Goal: Task Accomplishment & Management: Use online tool/utility

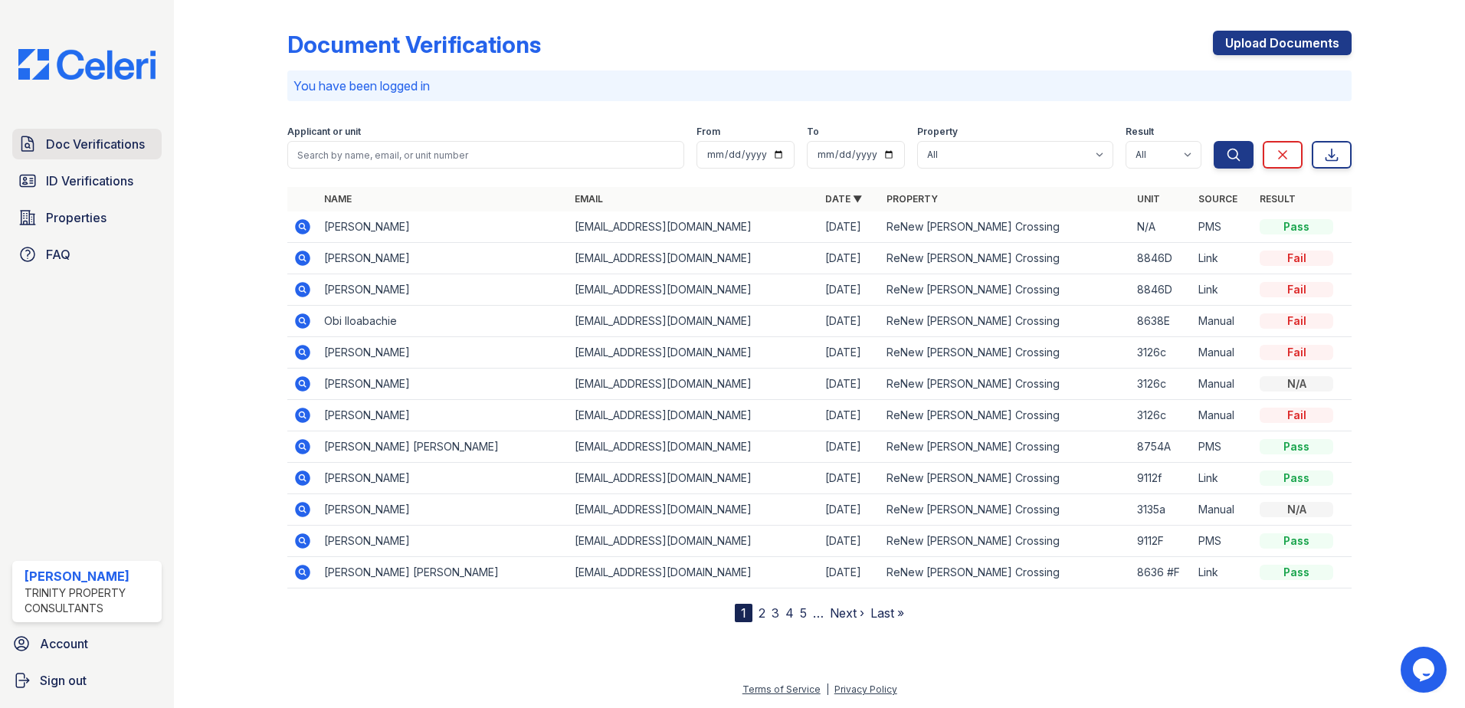
click at [103, 139] on span "Doc Verifications" at bounding box center [95, 144] width 99 height 18
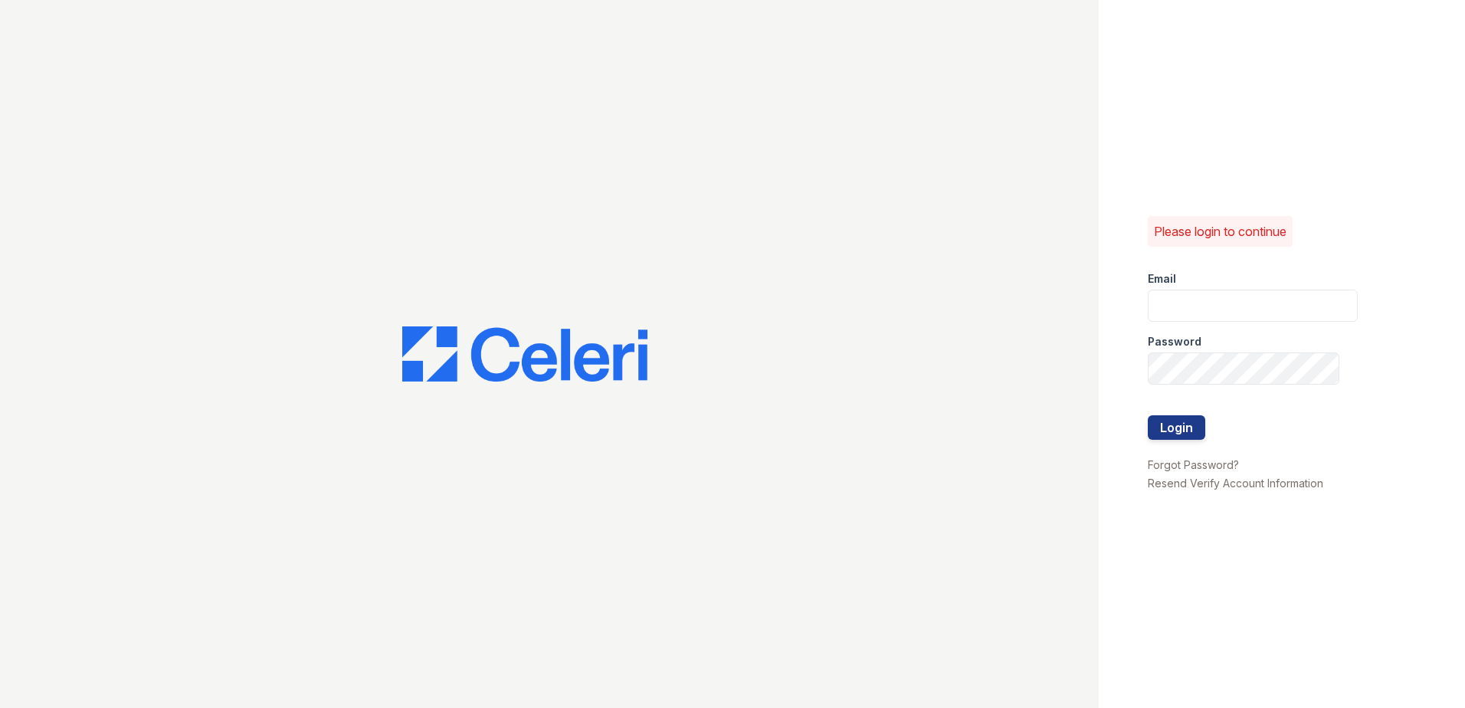
type input "sclarke@trinity-pm.com"
click at [1183, 433] on button "Login" at bounding box center [1176, 427] width 57 height 25
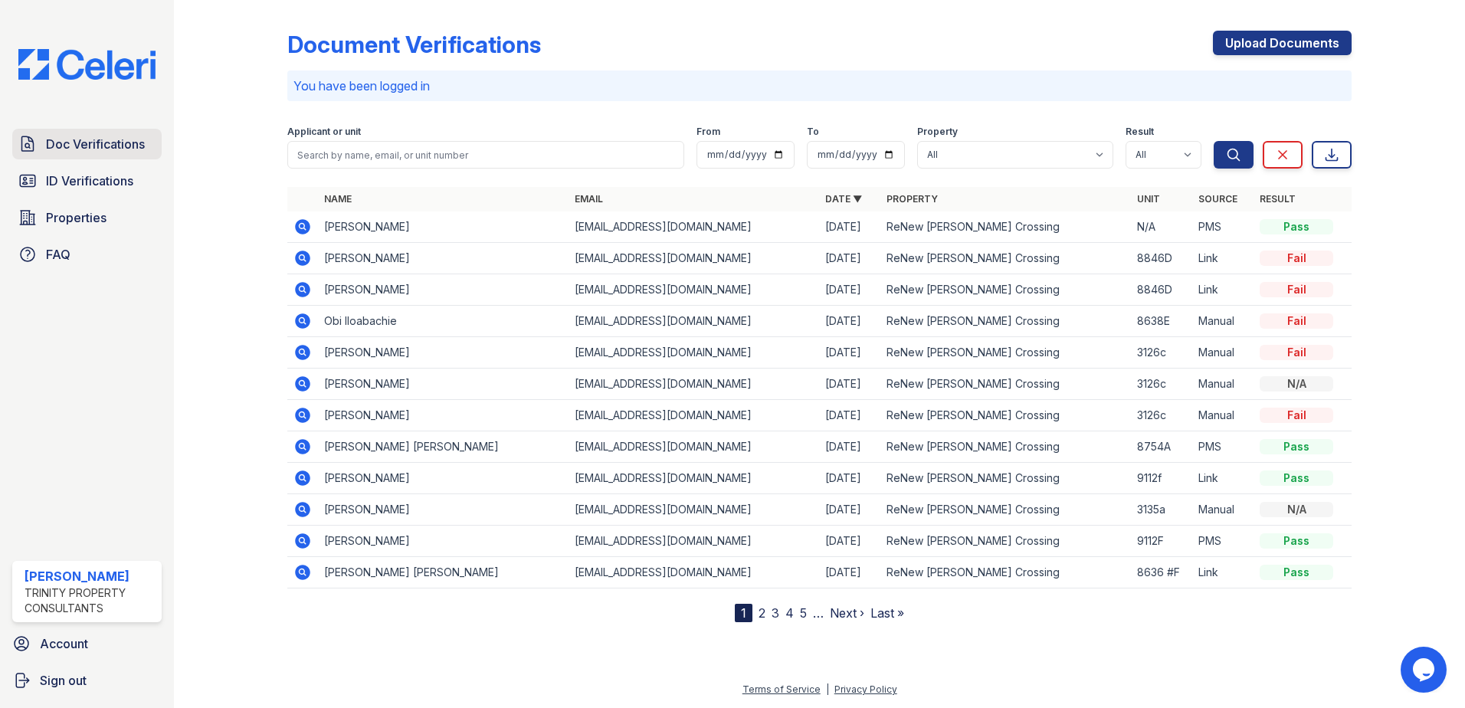
click at [97, 149] on span "Doc Verifications" at bounding box center [95, 144] width 99 height 18
